Goal: Navigation & Orientation: Understand site structure

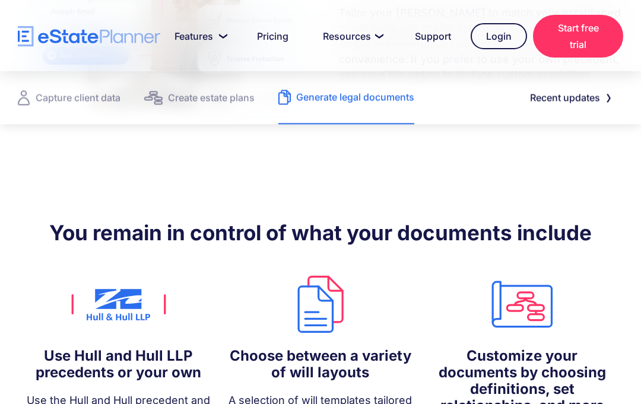
scroll to position [907, 0]
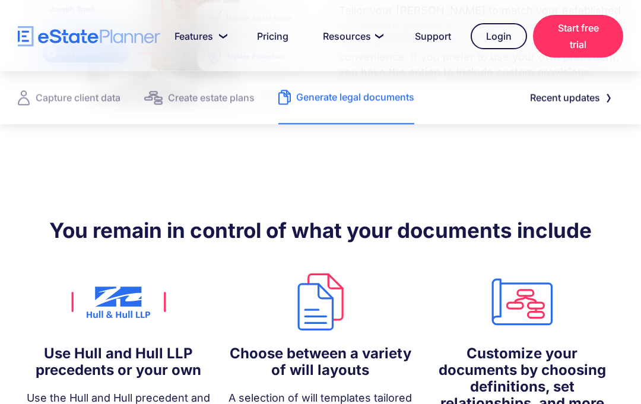
click at [532, 271] on img at bounding box center [522, 302] width 190 height 63
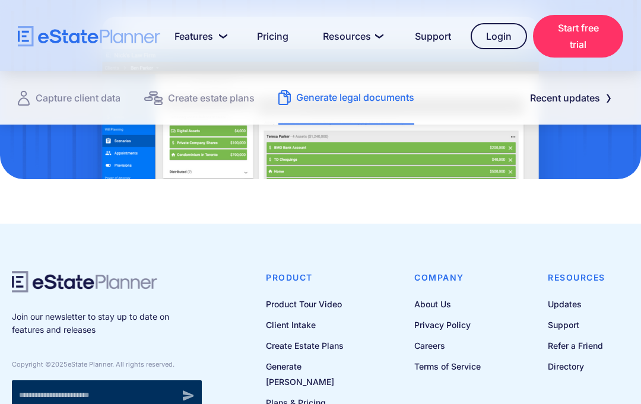
scroll to position [1704, 0]
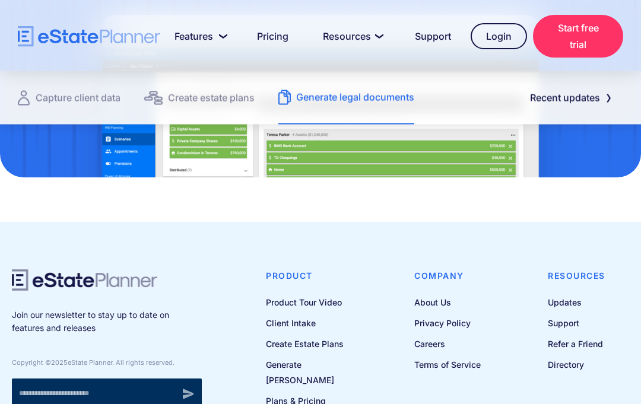
click at [335, 358] on link "Generate [PERSON_NAME]" at bounding box center [318, 373] width 105 height 30
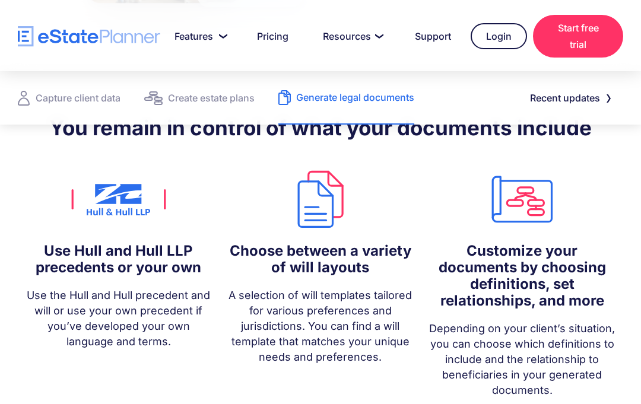
scroll to position [318, 0]
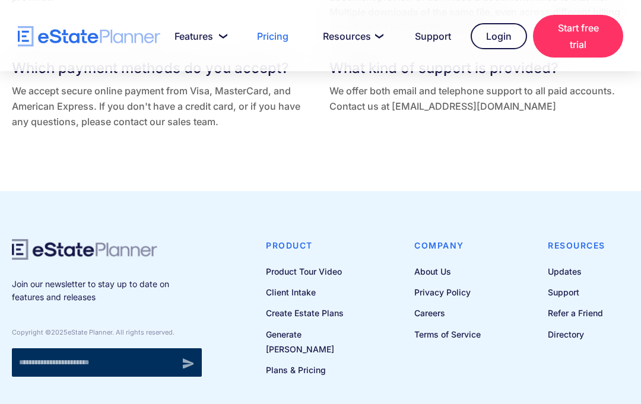
scroll to position [2829, 0]
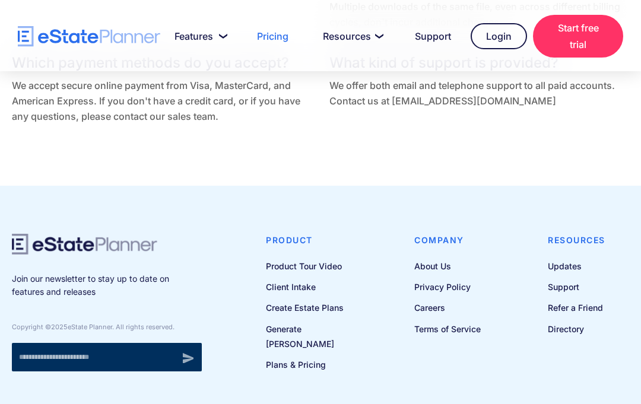
click at [446, 274] on link "About Us" at bounding box center [447, 266] width 66 height 15
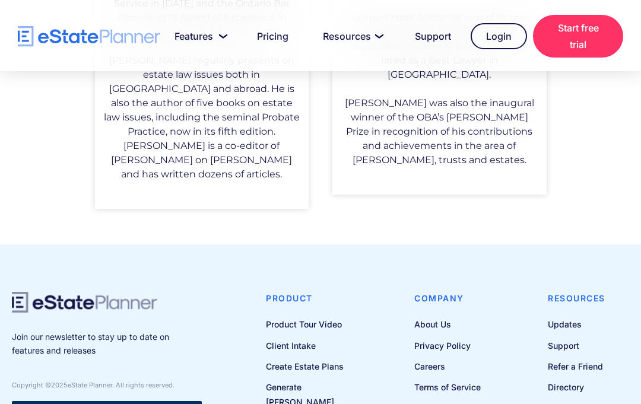
scroll to position [1111, 0]
click at [459, 360] on link "Careers" at bounding box center [447, 367] width 66 height 15
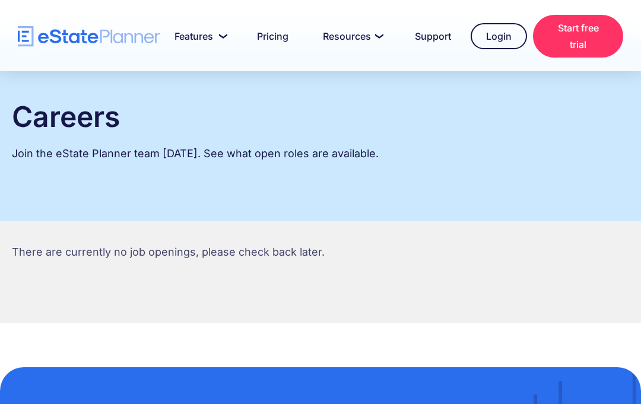
scroll to position [30, 0]
